Goal: Information Seeking & Learning: Learn about a topic

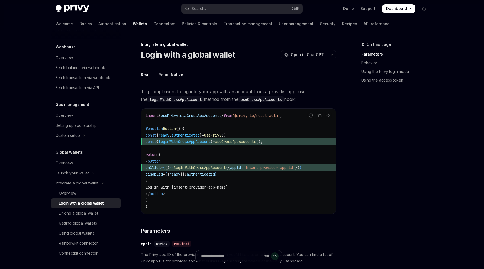
click at [179, 77] on div "React Native" at bounding box center [171, 74] width 25 height 13
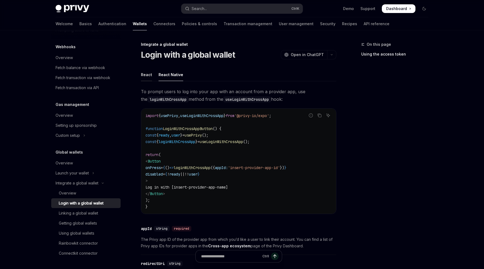
click at [149, 76] on div "React" at bounding box center [146, 74] width 11 height 13
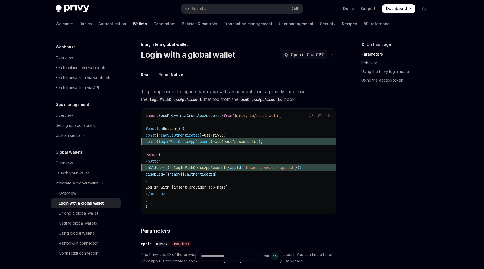
click at [327, 55] on button "OpenAI Open in ChatGPT" at bounding box center [304, 54] width 46 height 9
click at [331, 53] on button "button" at bounding box center [331, 54] width 9 height 9
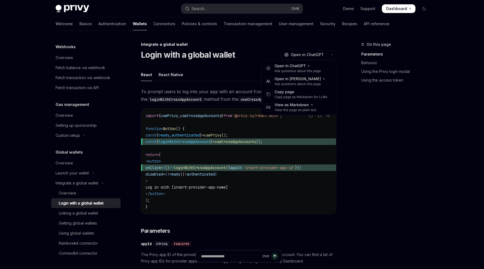
click at [201, 57] on h1 "Login with a global wallet" at bounding box center [188, 55] width 94 height 10
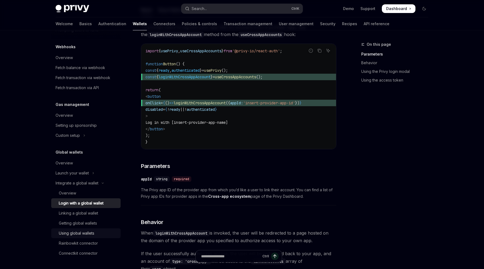
scroll to position [72, 0]
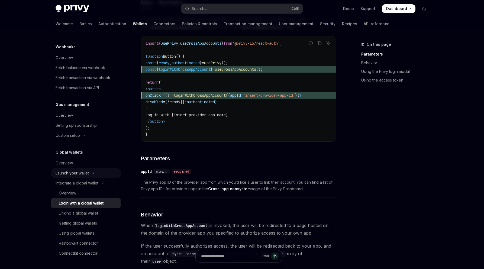
drag, startPoint x: 76, startPoint y: 173, endPoint x: 85, endPoint y: 173, distance: 8.7
click at [76, 173] on div "Launch your wallet" at bounding box center [72, 173] width 33 height 7
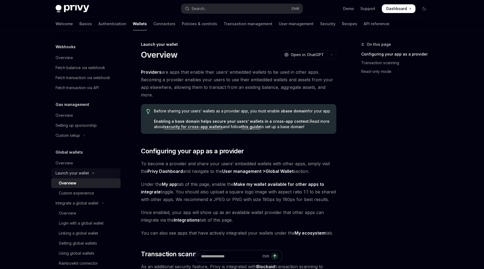
click at [71, 172] on div "Launch your wallet" at bounding box center [72, 173] width 33 height 7
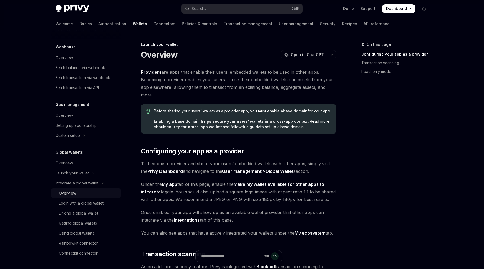
click at [82, 192] on div "Overview" at bounding box center [88, 193] width 59 height 7
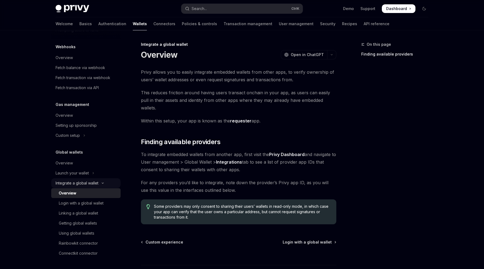
click at [98, 184] on button "Integrate a global wallet" at bounding box center [85, 183] width 69 height 10
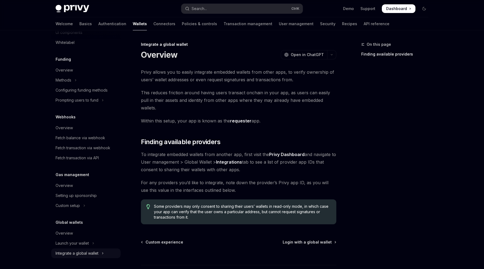
scroll to position [203, 0]
click at [76, 232] on div "Overview" at bounding box center [87, 233] width 62 height 7
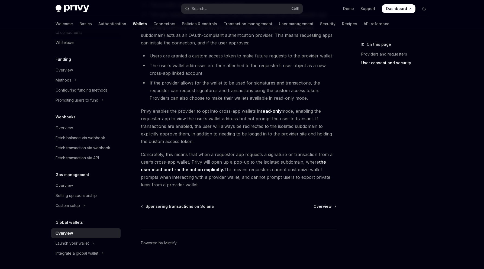
scroll to position [422, 0]
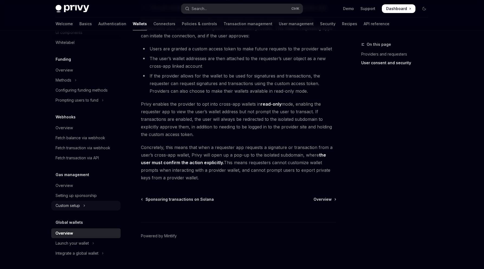
click at [85, 207] on icon "Toggle Custom setup section" at bounding box center [84, 206] width 2 height 7
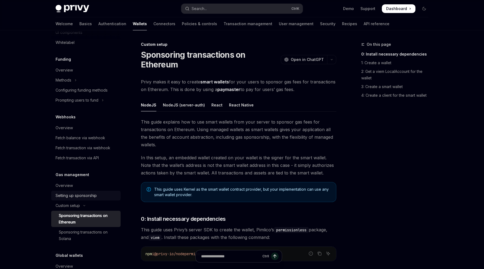
drag, startPoint x: 64, startPoint y: 187, endPoint x: 82, endPoint y: 192, distance: 18.5
click at [64, 187] on div "Overview" at bounding box center [64, 185] width 17 height 7
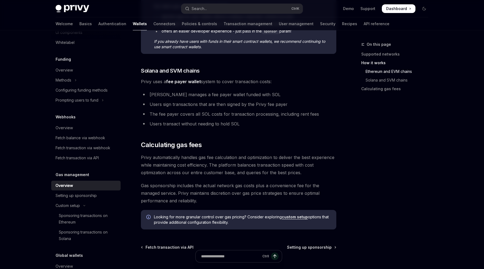
scroll to position [374, 0]
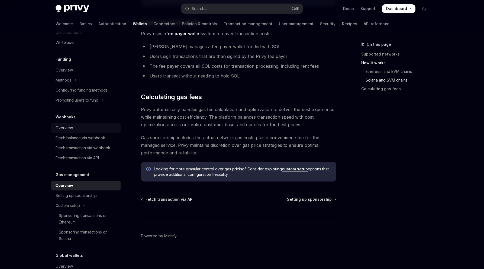
click at [77, 128] on div "Overview" at bounding box center [87, 128] width 62 height 7
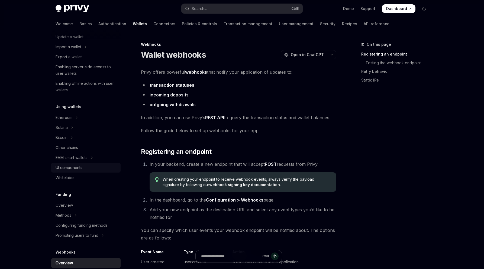
scroll to position [58, 0]
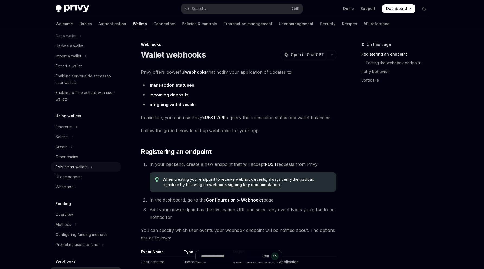
click at [93, 168] on icon "Toggle EVM smart wallets section" at bounding box center [92, 167] width 2 height 7
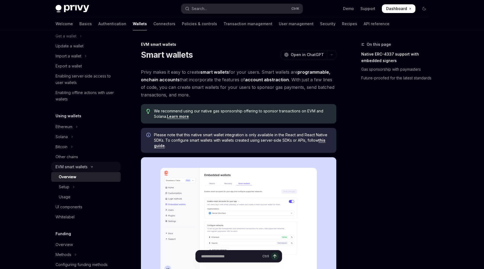
click at [81, 168] on div "EVM smart wallets" at bounding box center [72, 167] width 32 height 7
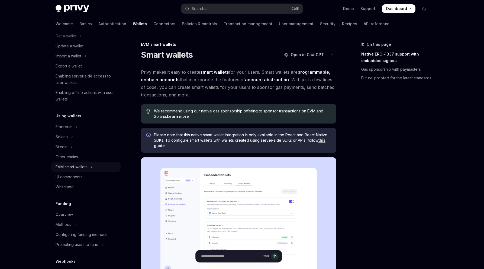
click at [82, 168] on div "EVM smart wallets" at bounding box center [72, 167] width 32 height 7
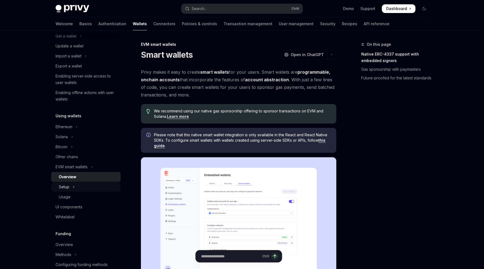
click at [74, 186] on icon "Toggle Setup section" at bounding box center [74, 187] width 2 height 7
type textarea "*"
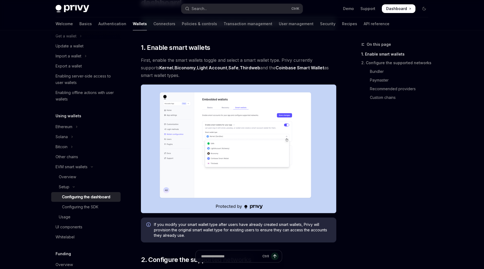
scroll to position [72, 0]
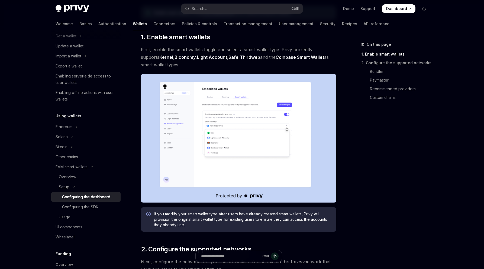
click at [238, 139] on img at bounding box center [238, 138] width 195 height 129
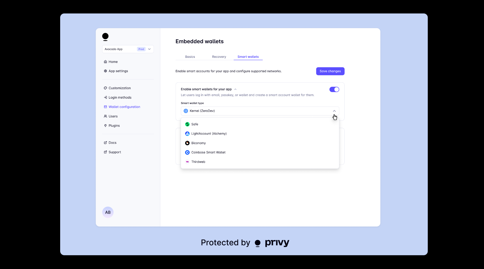
click at [237, 132] on img at bounding box center [244, 135] width 368 height 242
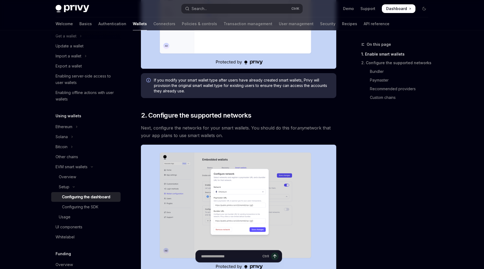
scroll to position [217, 0]
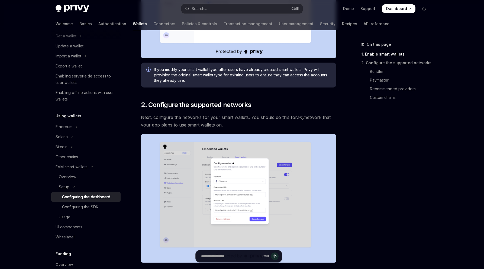
click at [250, 171] on img at bounding box center [238, 198] width 195 height 129
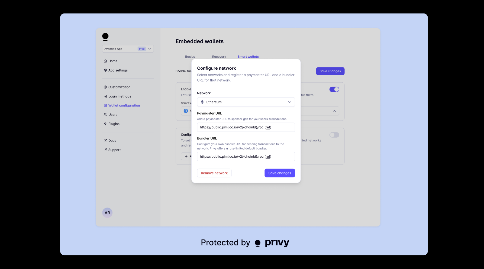
click at [245, 110] on img at bounding box center [244, 135] width 368 height 242
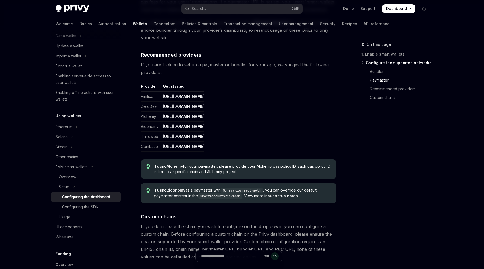
scroll to position [544, 0]
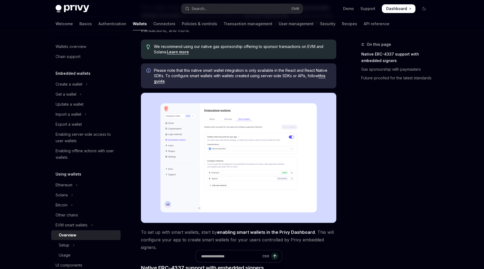
scroll to position [145, 0]
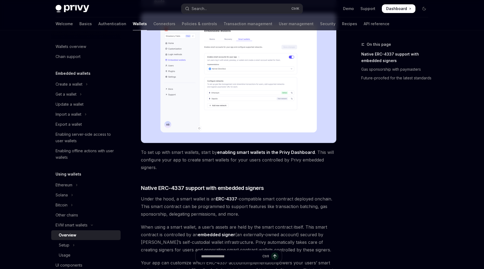
click at [224, 92] on img at bounding box center [238, 78] width 195 height 130
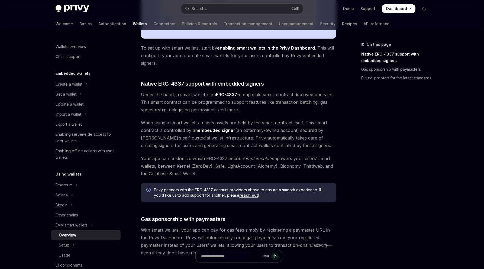
scroll to position [378, 0]
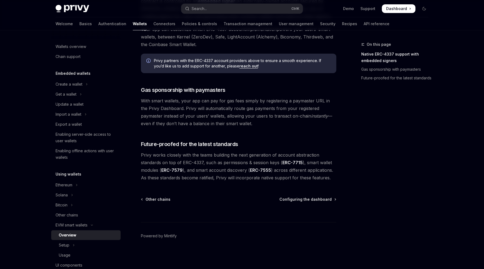
click at [423, 124] on div "On this page Native ERC-4337 support with embedded signers Gas sponsorship with…" at bounding box center [392, 155] width 82 height 228
click at [220, 10] on button "Search... Ctrl K" at bounding box center [241, 9] width 121 height 10
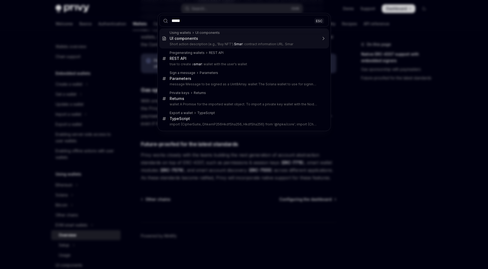
type input "*****"
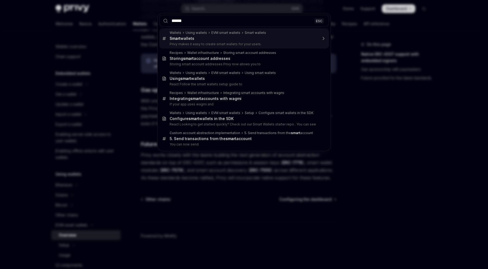
type textarea "*"
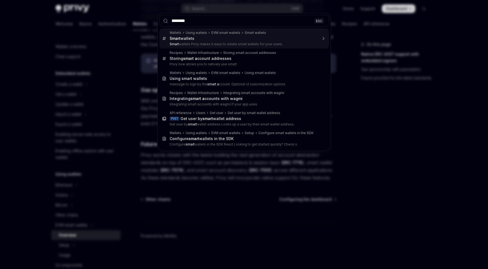
type input "*********"
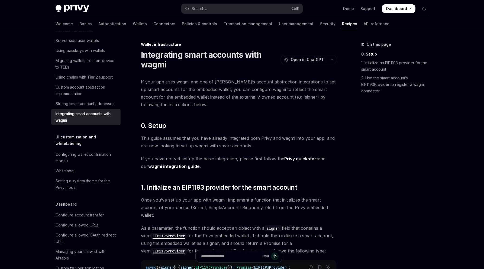
click at [254, 97] on span "If your app uses wagmi and one of [PERSON_NAME]’s account abstraction integrati…" at bounding box center [238, 93] width 195 height 30
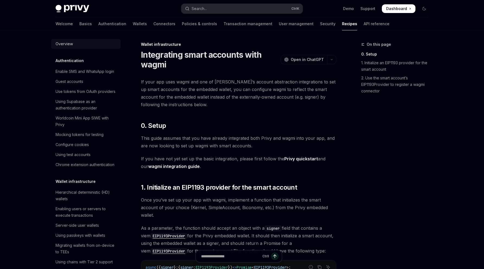
click at [65, 43] on div "Overview" at bounding box center [64, 44] width 17 height 7
type textarea "*"
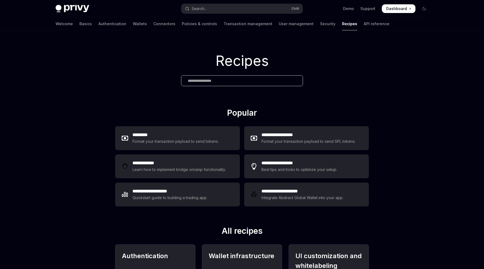
click at [205, 77] on div at bounding box center [242, 80] width 122 height 11
click at [216, 81] on input "text" at bounding box center [242, 81] width 108 height 6
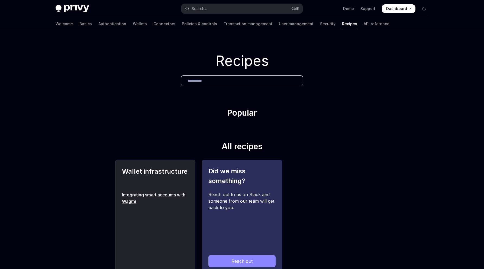
type input "**********"
click at [134, 194] on link "Integrating smart accounts with Wagmi" at bounding box center [155, 198] width 67 height 13
type textarea "*"
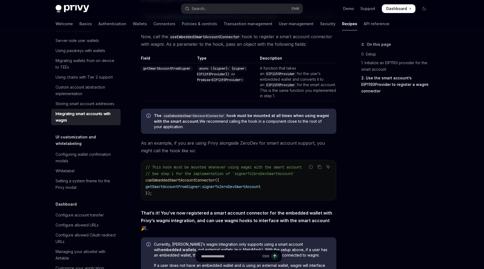
scroll to position [886, 0]
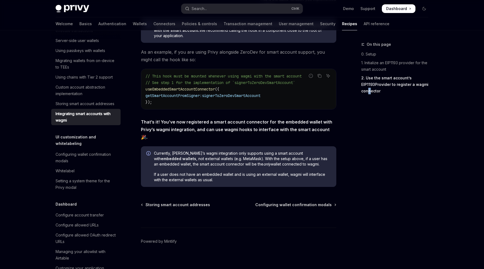
click at [370, 150] on div "On this page 0. Setup 1. Initialize an EIP1193 provider for the smart account 2…" at bounding box center [392, 155] width 82 height 228
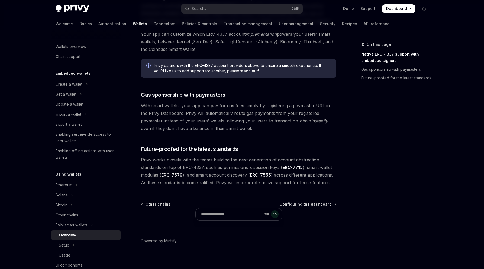
scroll to position [378, 0]
